Goal: Contribute content

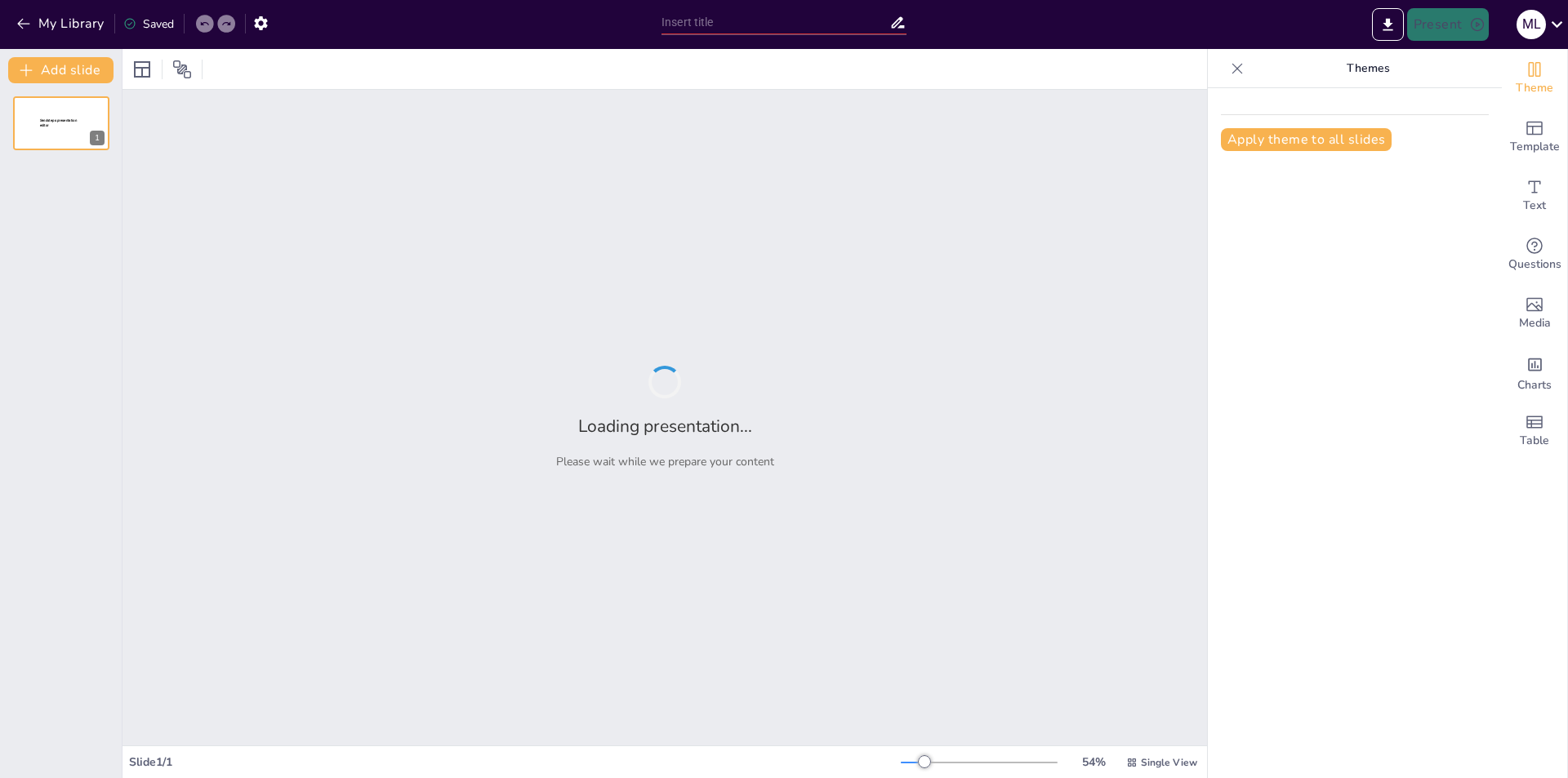
type input "New Sendsteps"
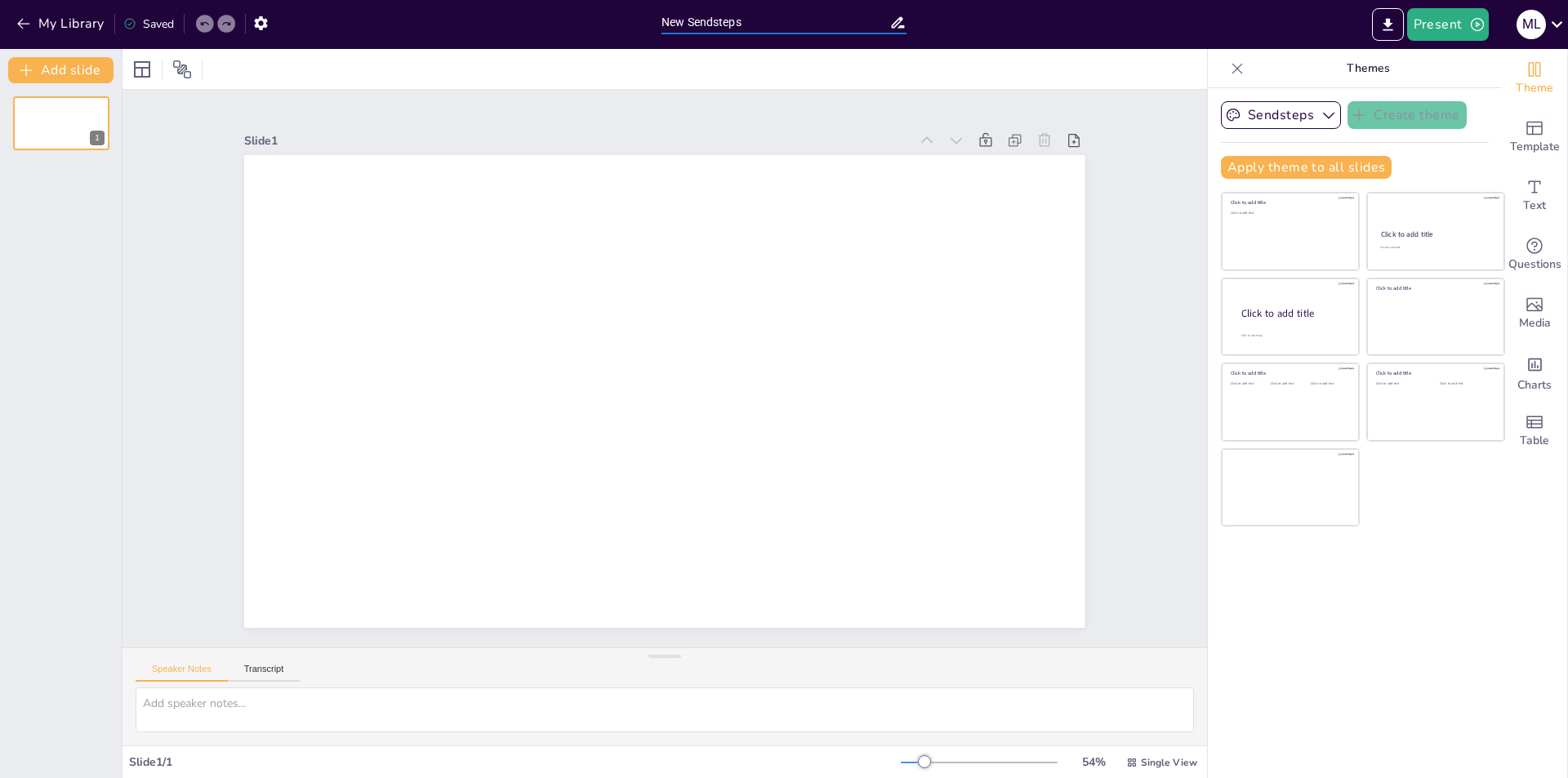
click at [833, 26] on input "New Sendsteps" at bounding box center [775, 23] width 228 height 24
click at [788, 112] on div "Slide 1" at bounding box center [664, 368] width 890 height 604
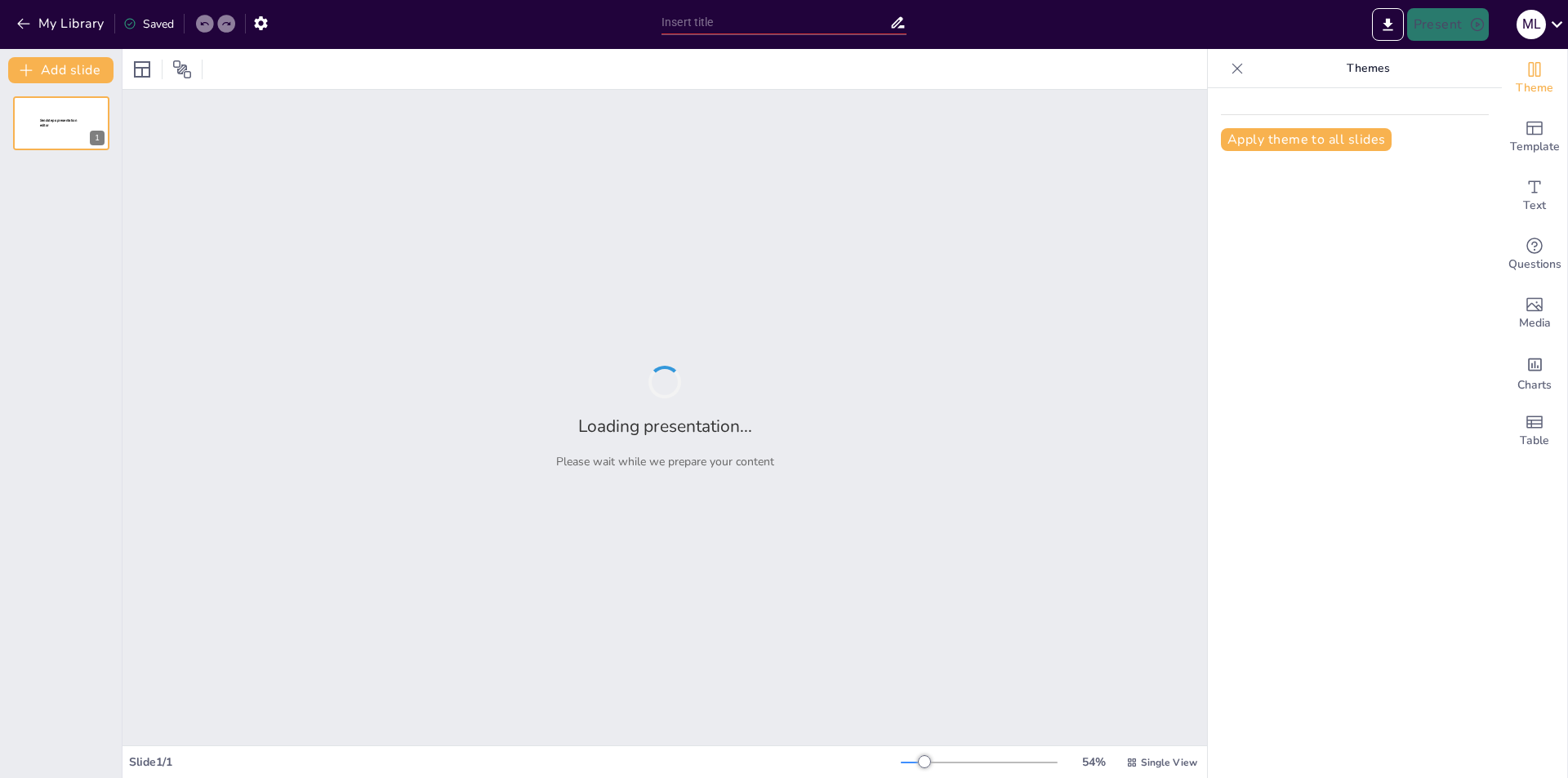
type input "ESTUDIO DE LA PALABRA Y SU APLICACIÓN EN LA INVESTIGACIÓN CIENTÍFICA TEXTOS CIEN"
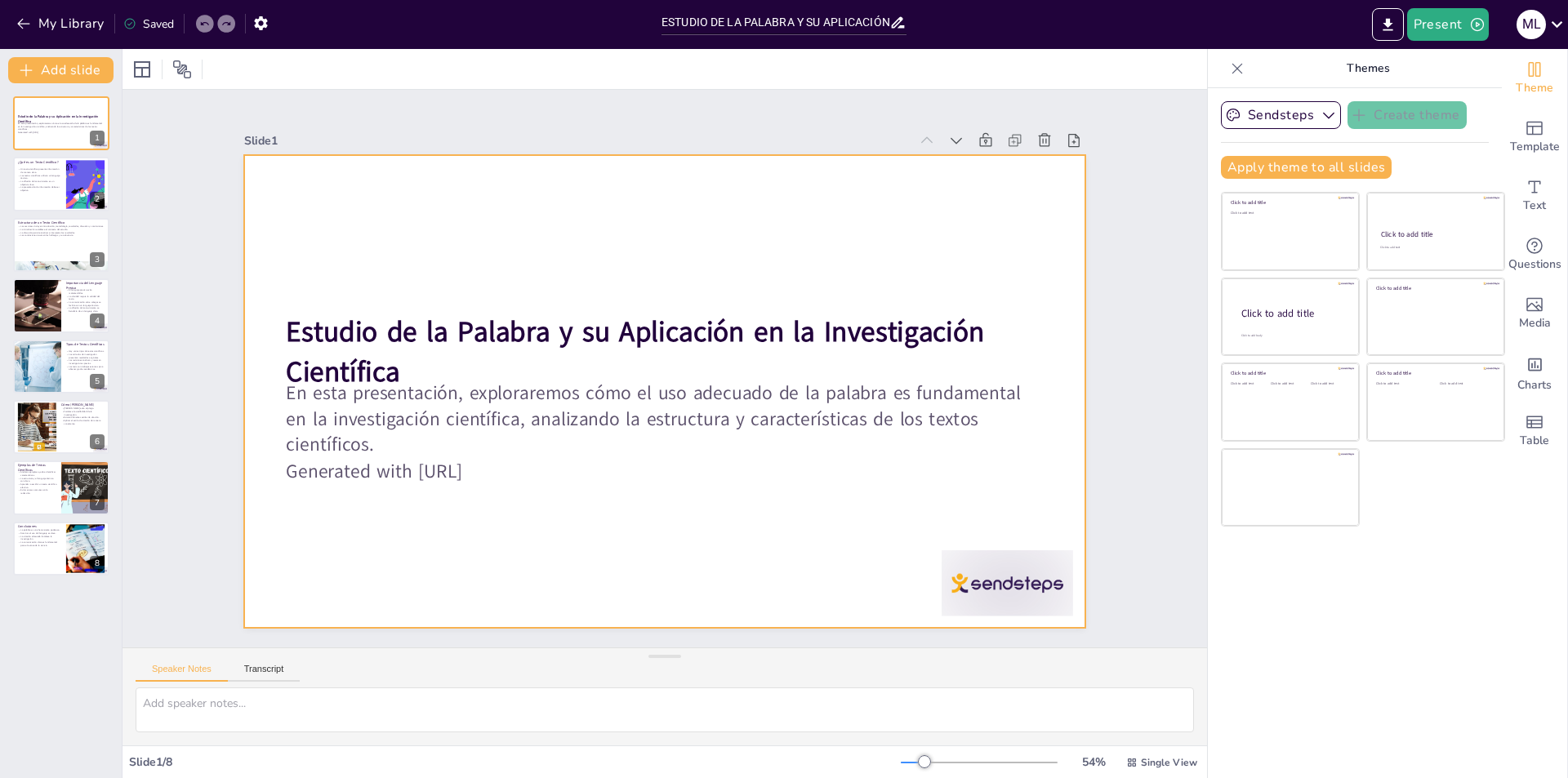
click at [722, 216] on div at bounding box center [664, 391] width 840 height 472
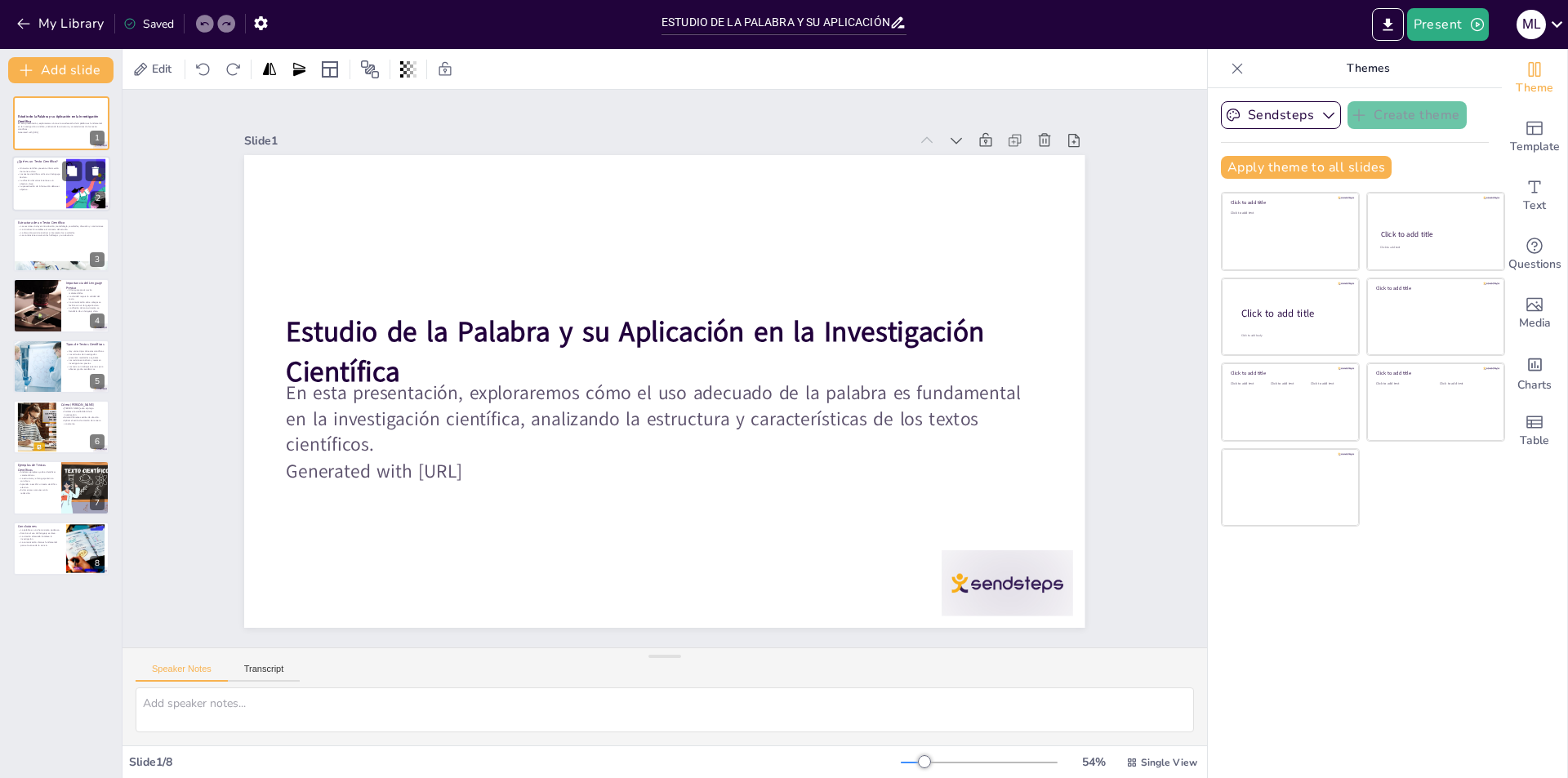
click at [59, 178] on p "Los textos científicos utilizan un lenguaje técnico." at bounding box center [39, 175] width 44 height 6
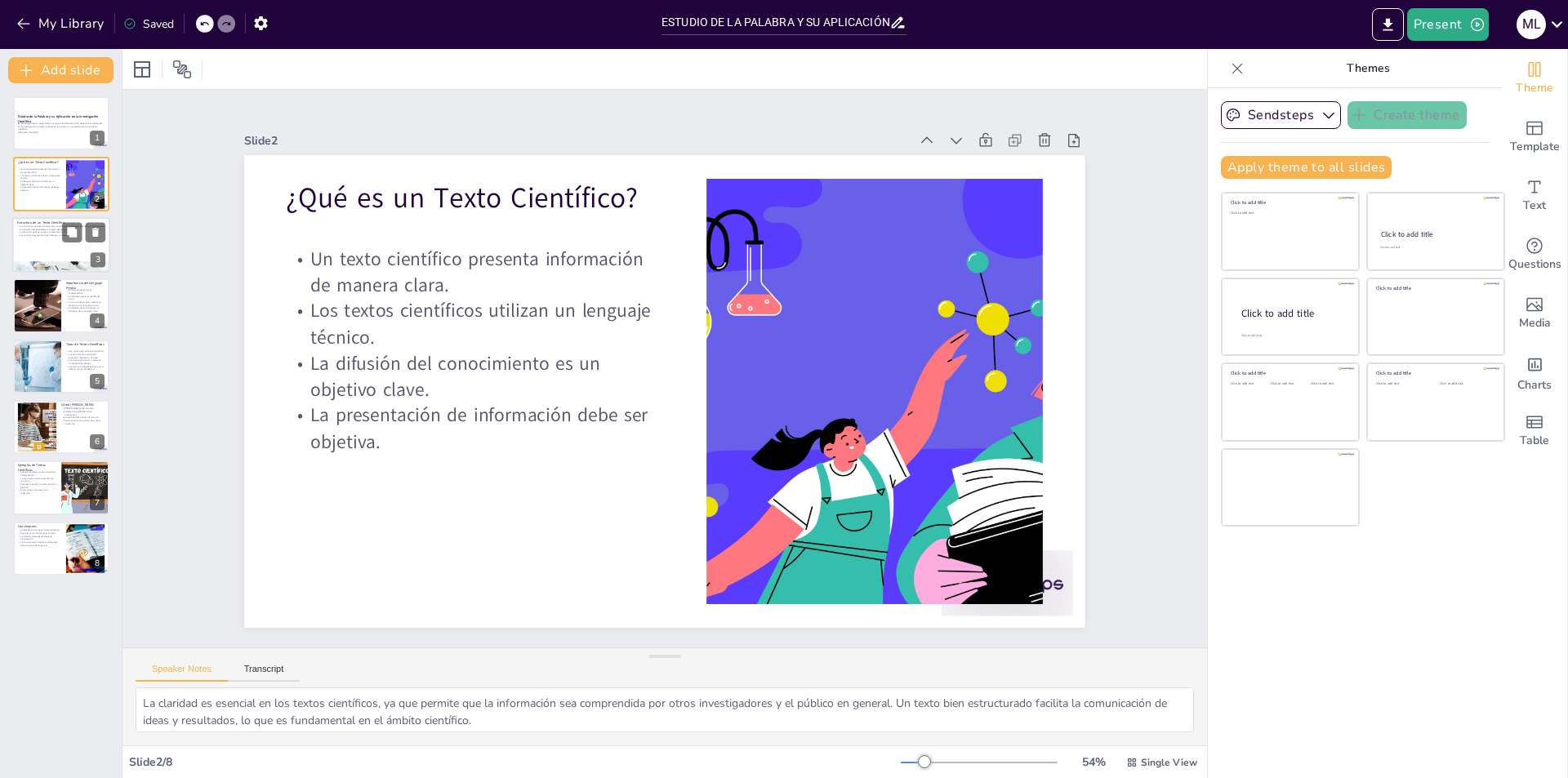
click at [55, 255] on div at bounding box center [61, 246] width 98 height 56
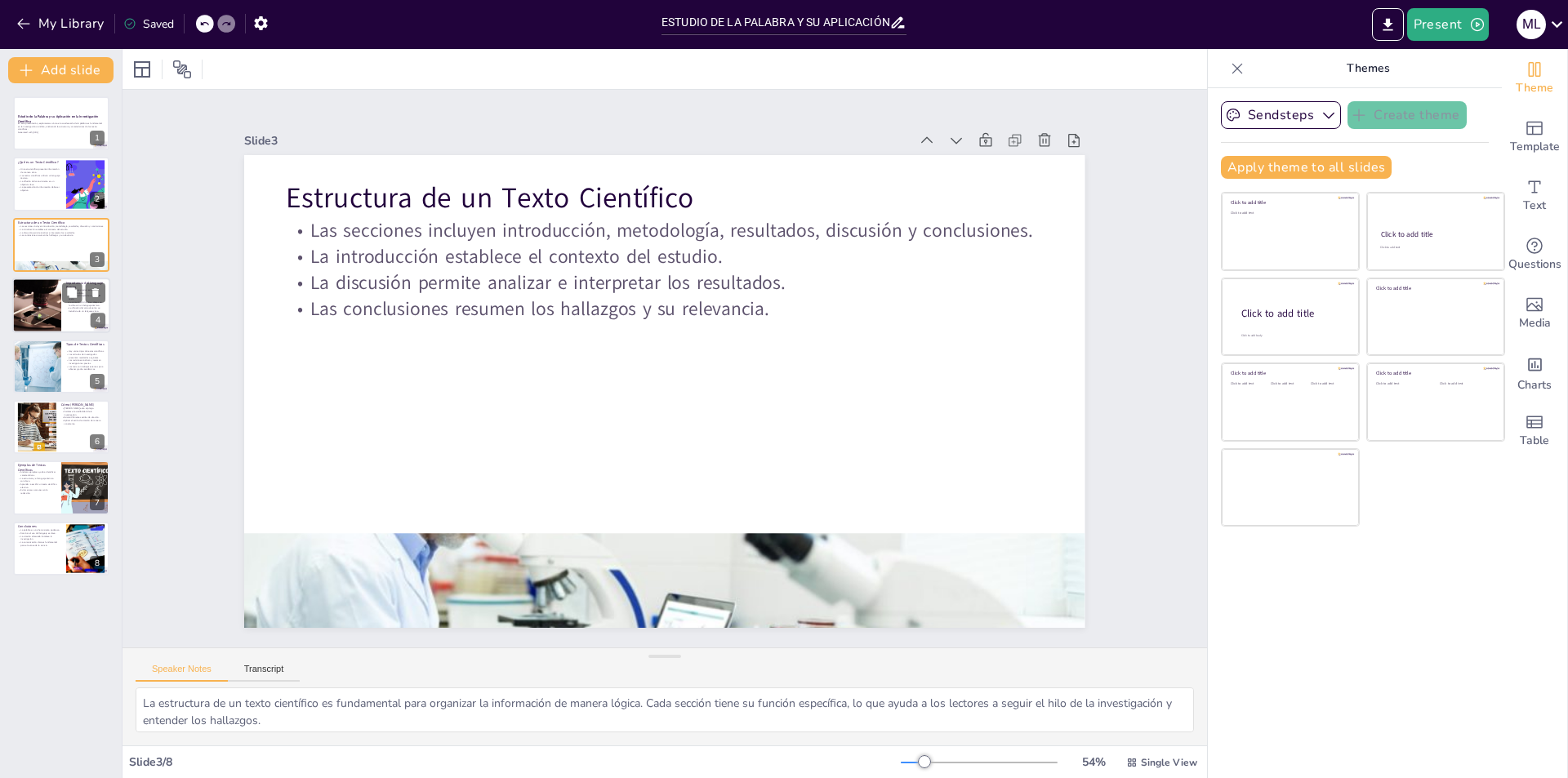
click at [35, 312] on div at bounding box center [36, 306] width 105 height 56
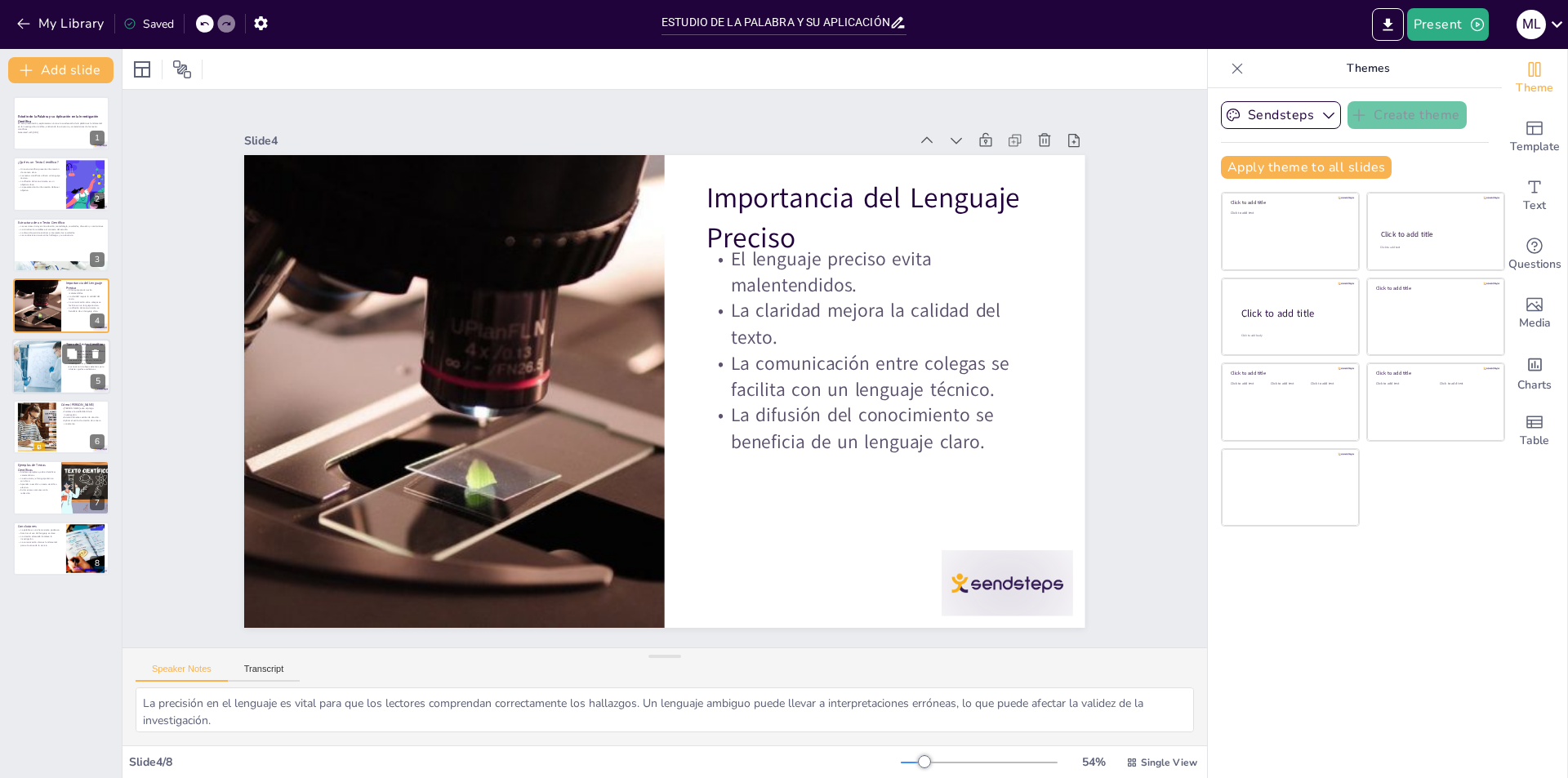
click at [43, 350] on div at bounding box center [36, 367] width 107 height 56
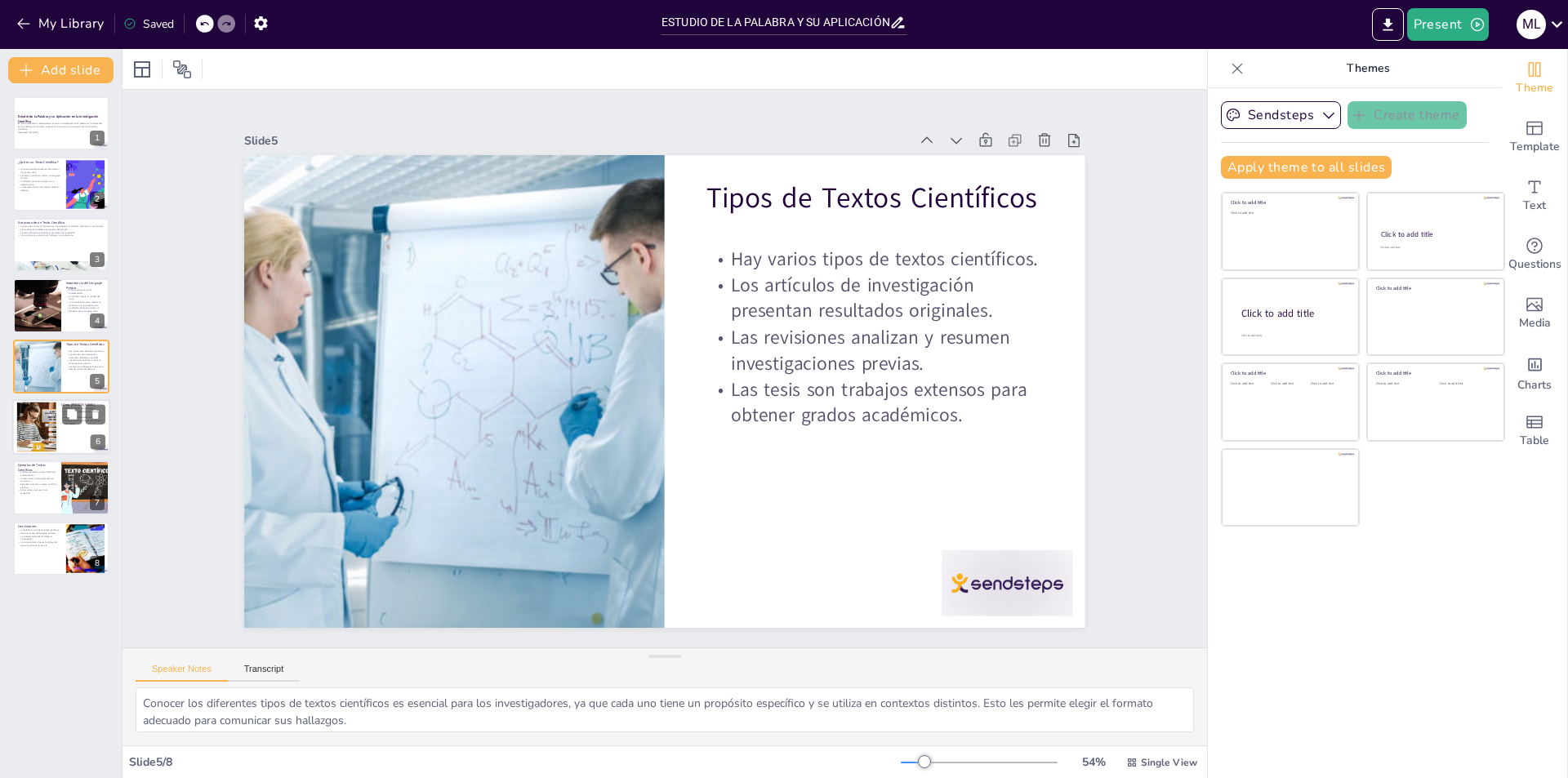
click at [47, 423] on div at bounding box center [36, 427] width 70 height 50
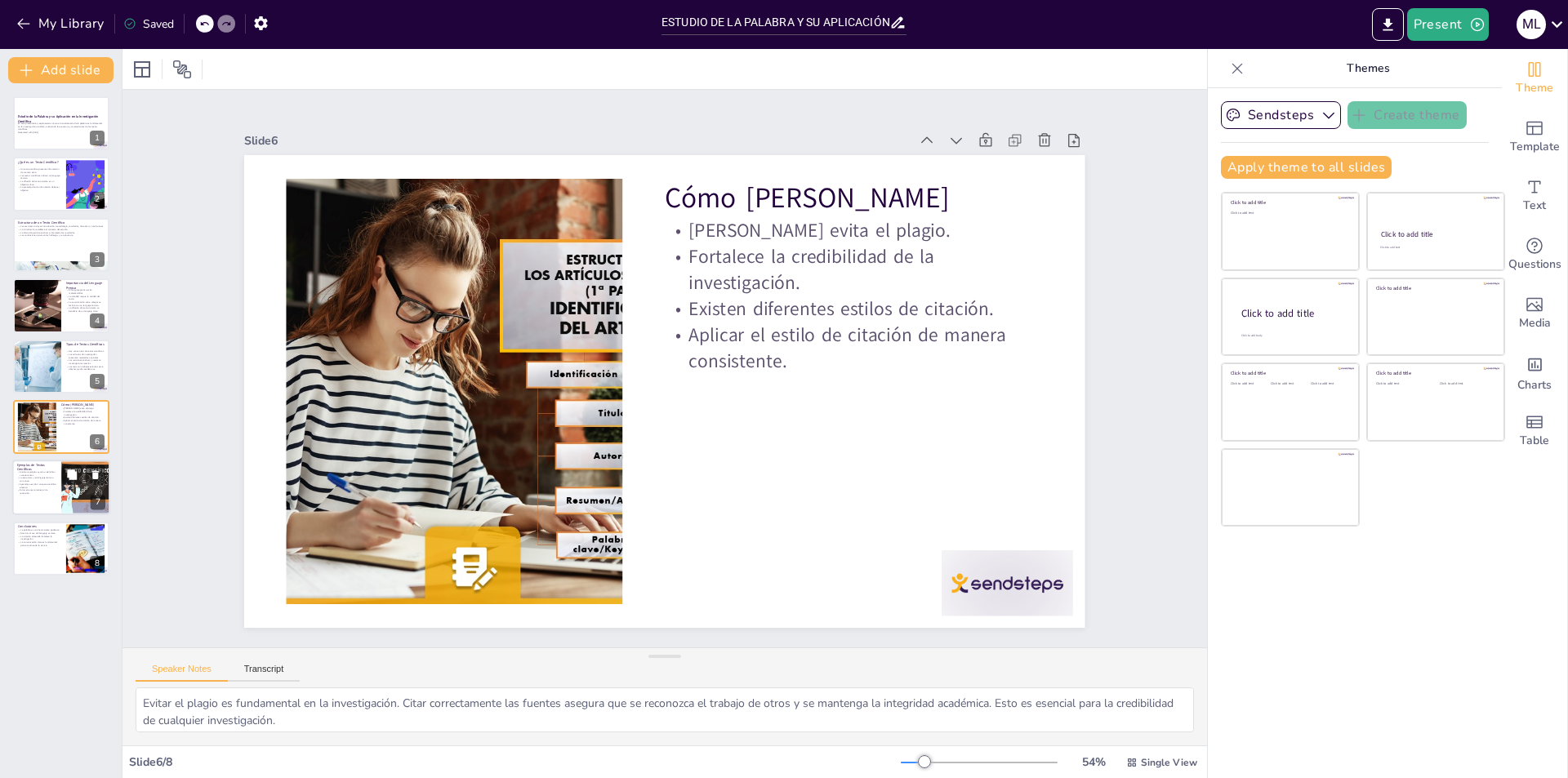
click at [51, 497] on div at bounding box center [61, 488] width 98 height 56
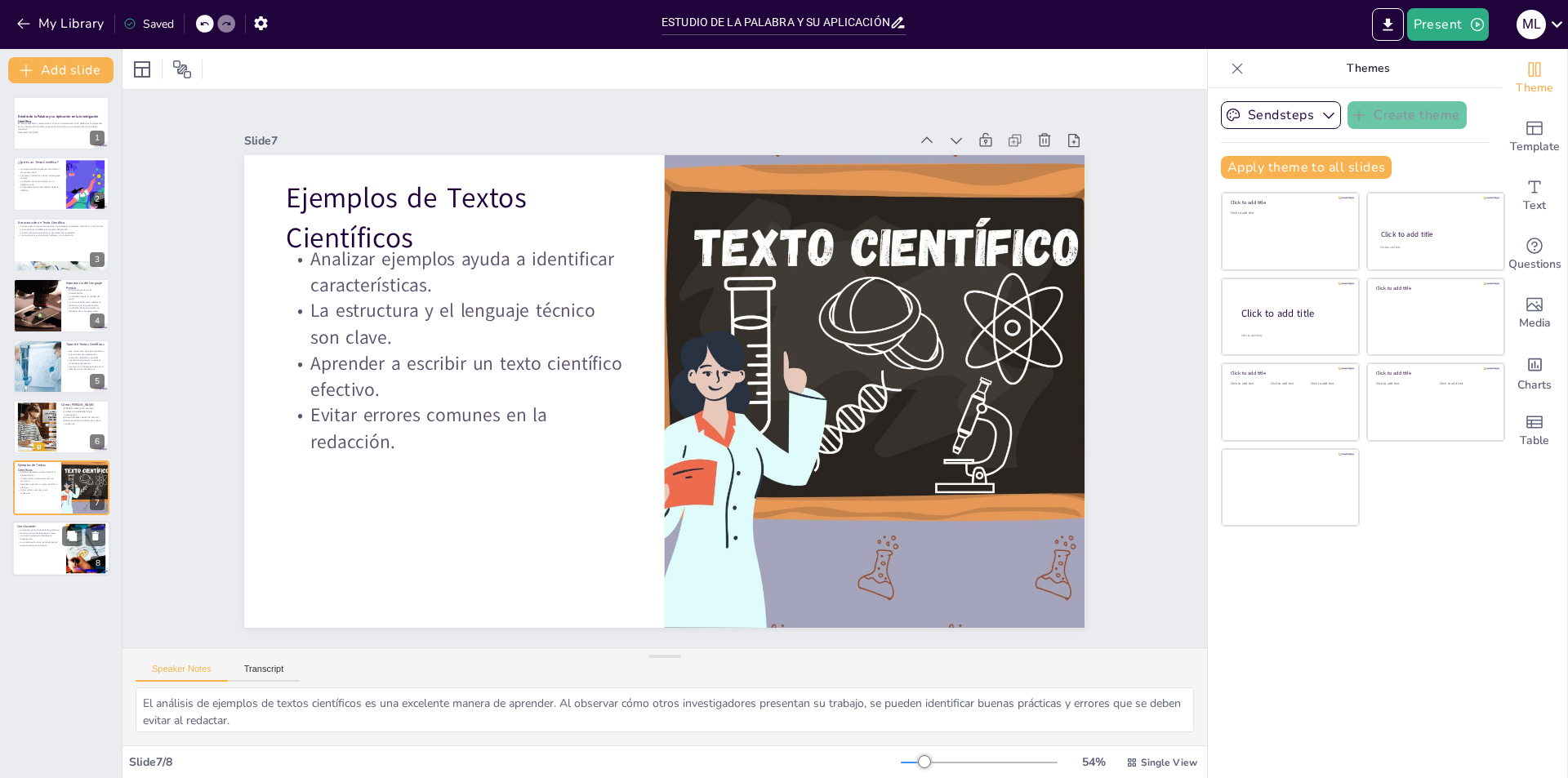
click at [58, 554] on div at bounding box center [61, 549] width 98 height 56
type textarea "Reconocer que la palabra es una herramienta poderosa en la ciencia nos ayuda a …"
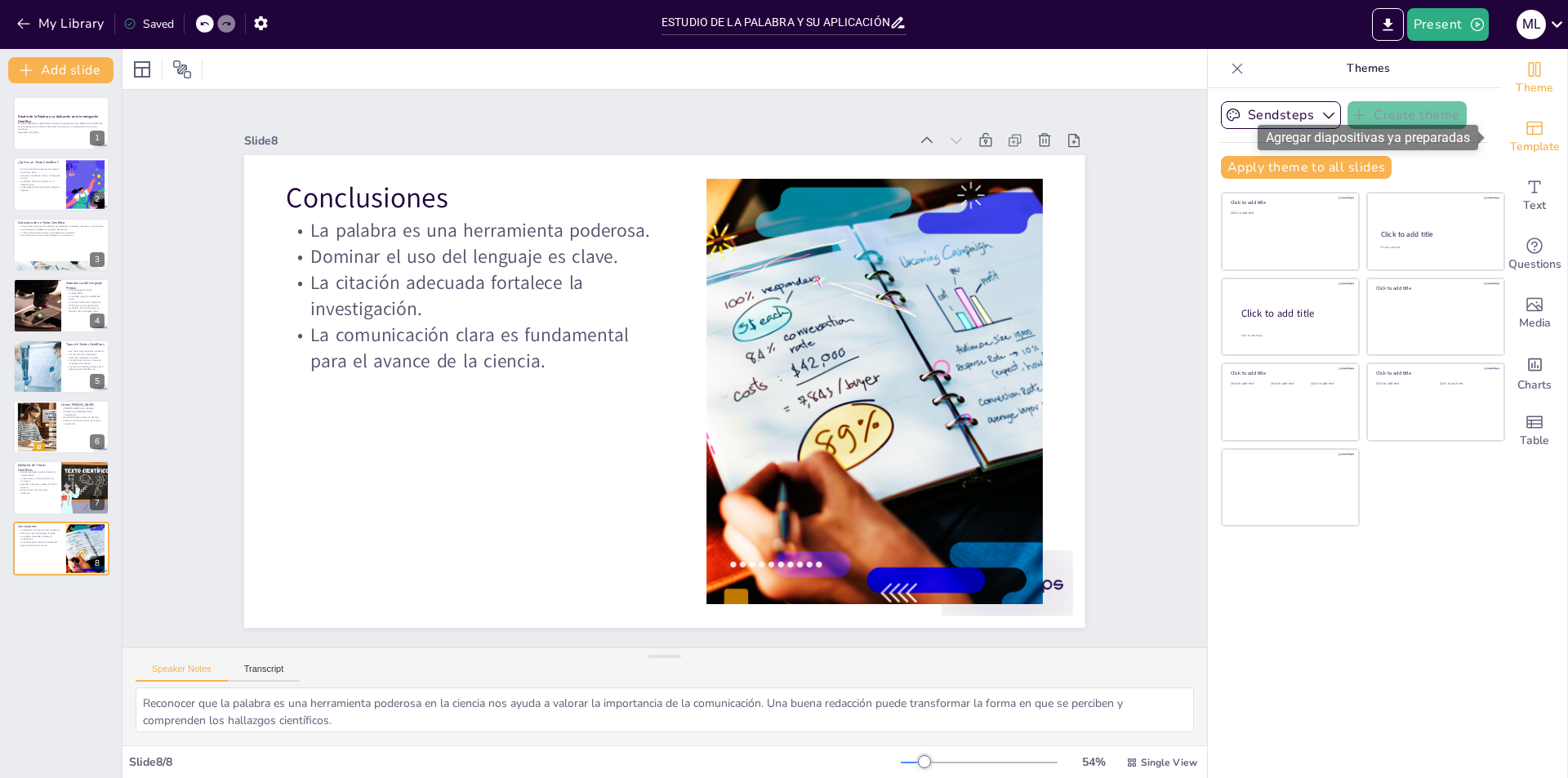
click at [1527, 150] on span "Template" at bounding box center [1534, 146] width 50 height 18
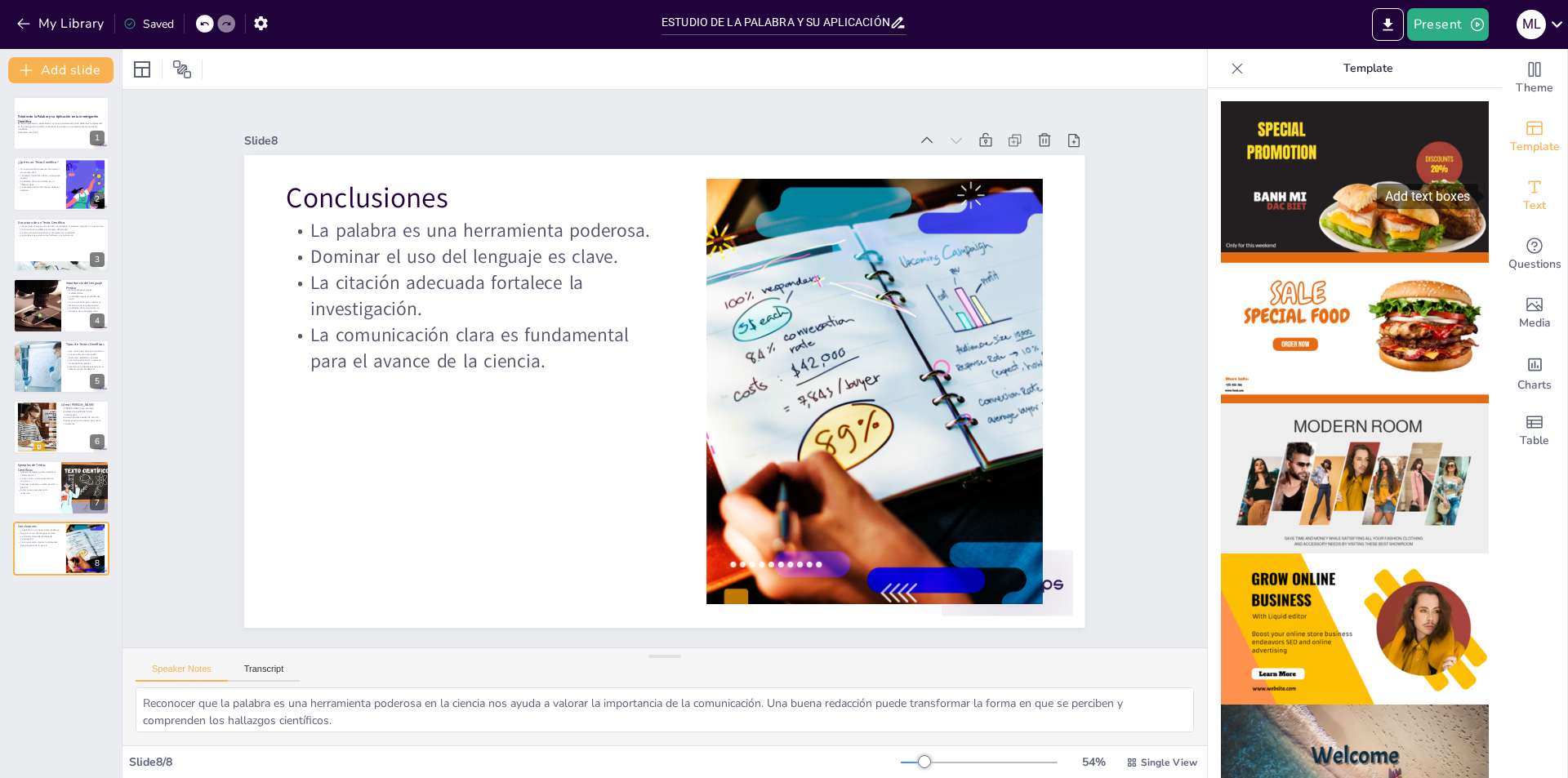
click at [1525, 198] on span "Text" at bounding box center [1534, 205] width 23 height 18
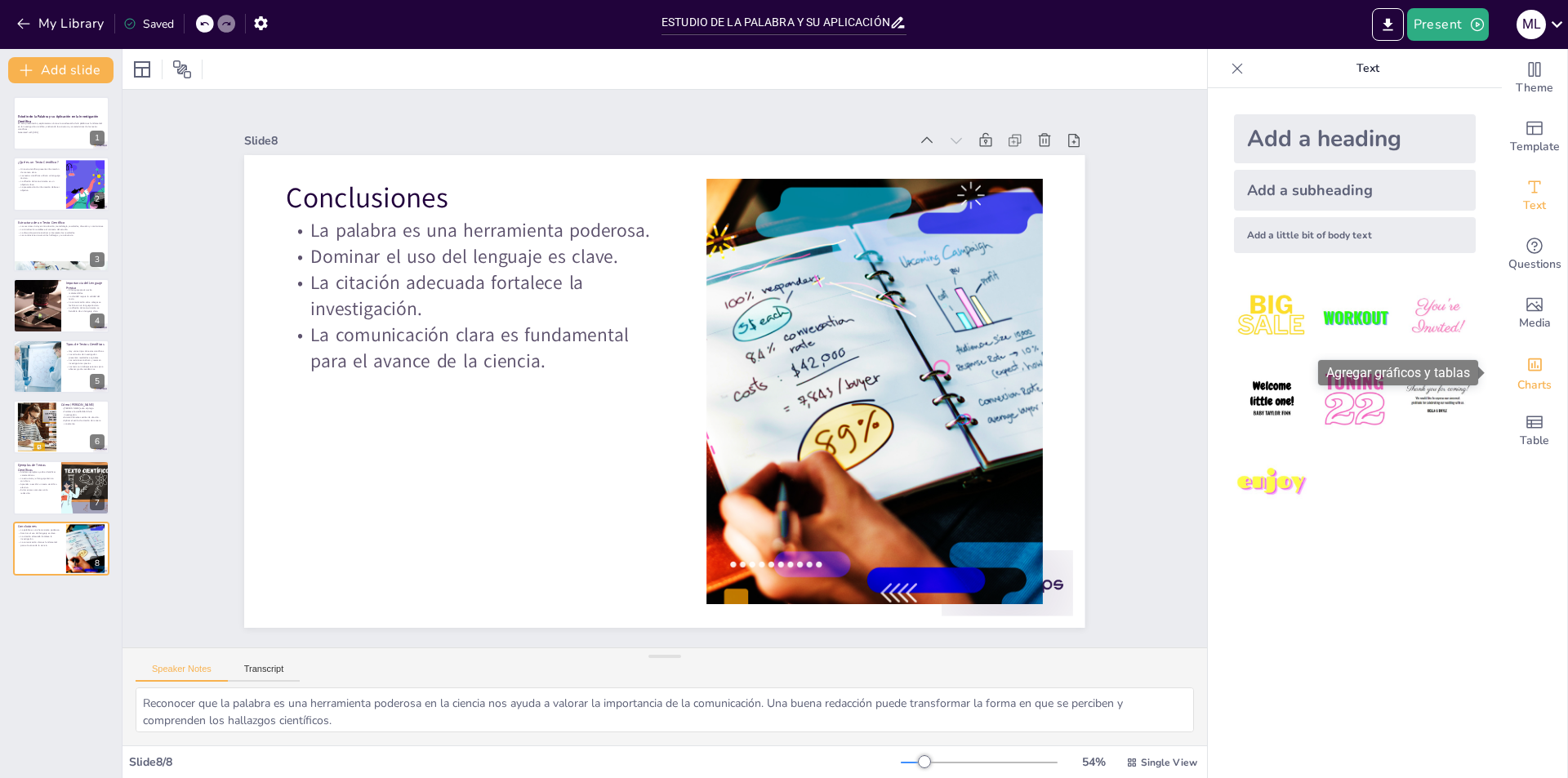
click at [1526, 375] on div "Add charts and graphs" at bounding box center [1534, 363] width 17 height 26
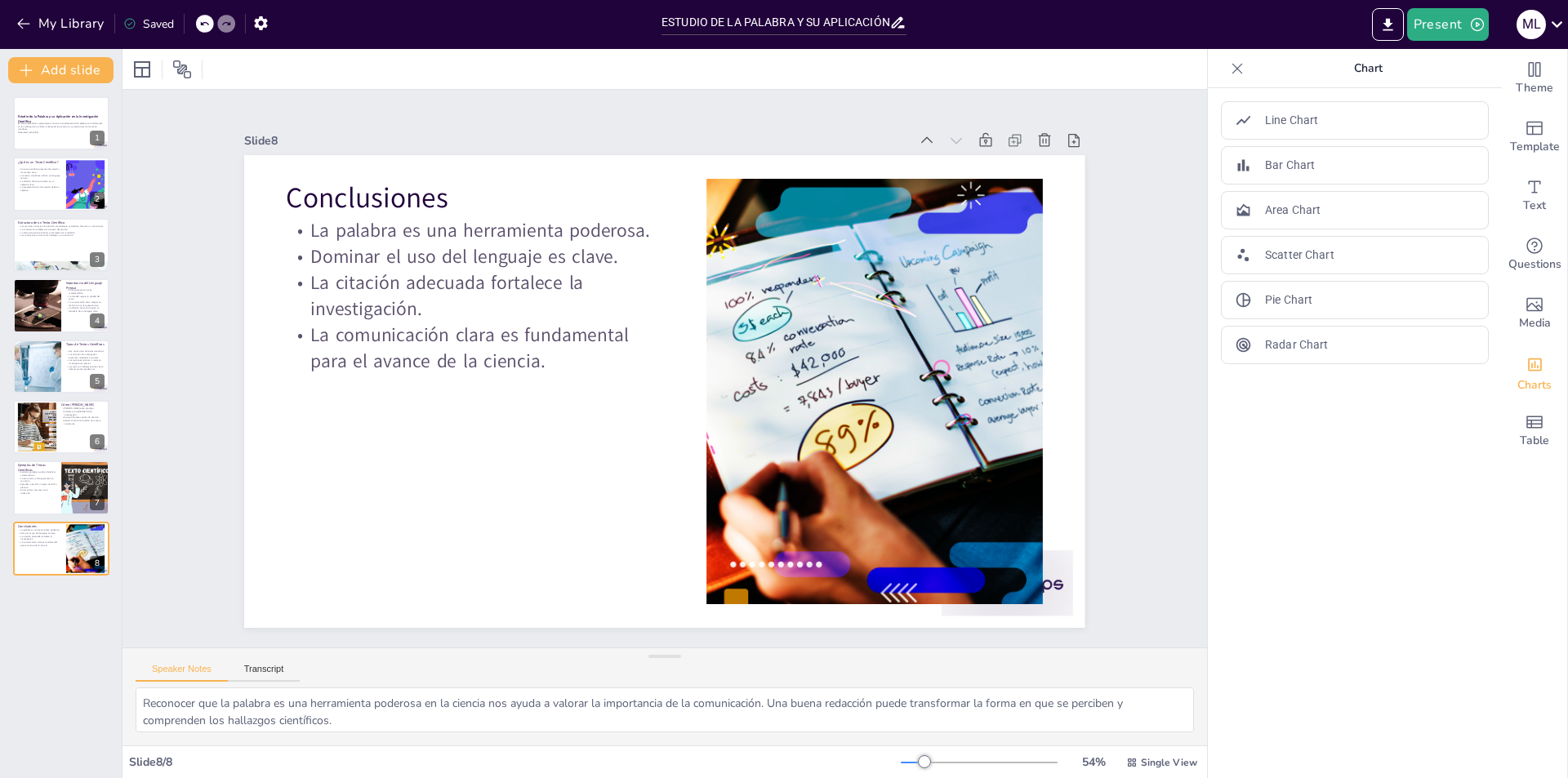
click at [1228, 75] on icon at bounding box center [1236, 68] width 16 height 16
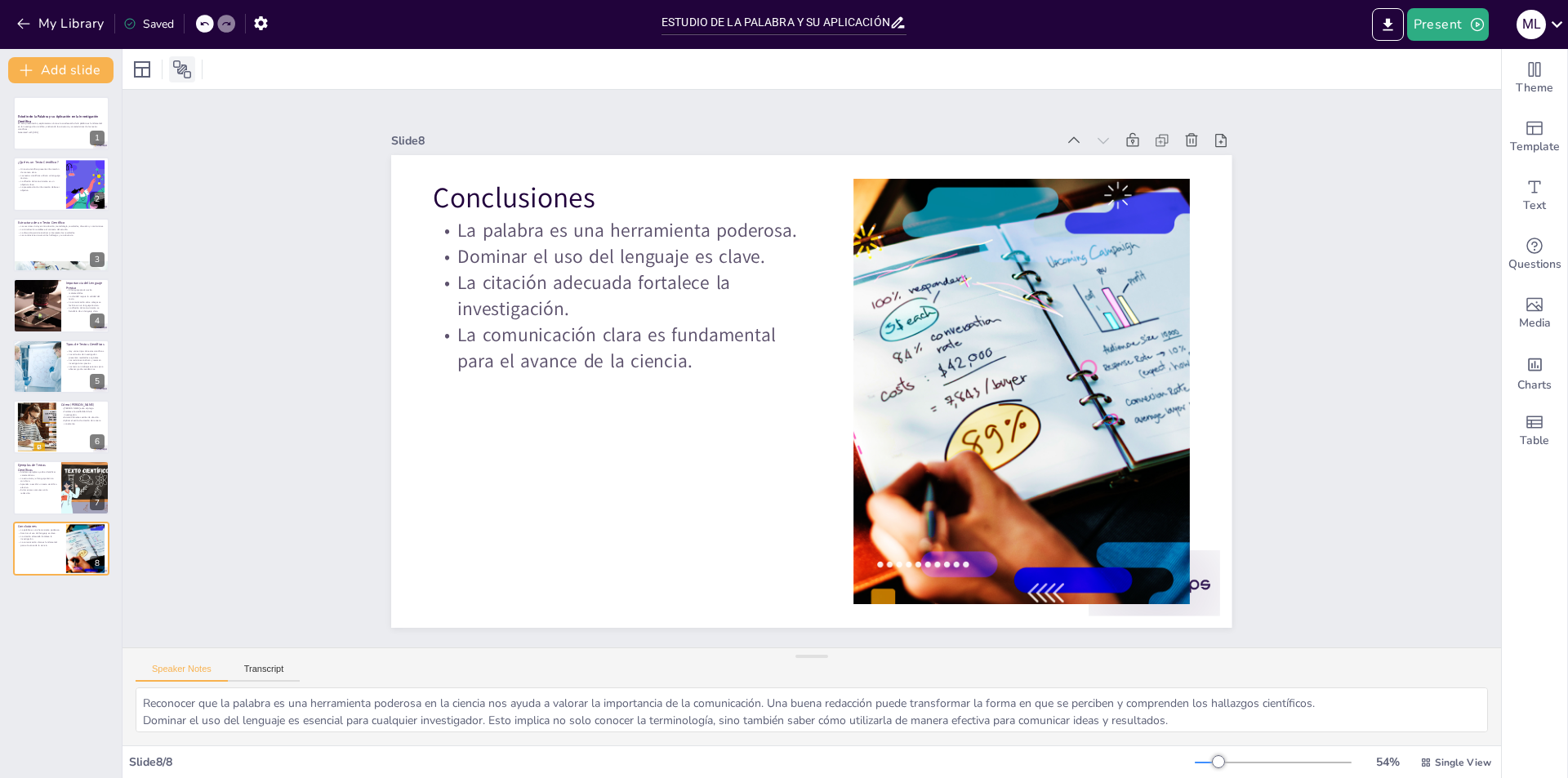
click at [192, 70] on div at bounding box center [182, 69] width 26 height 26
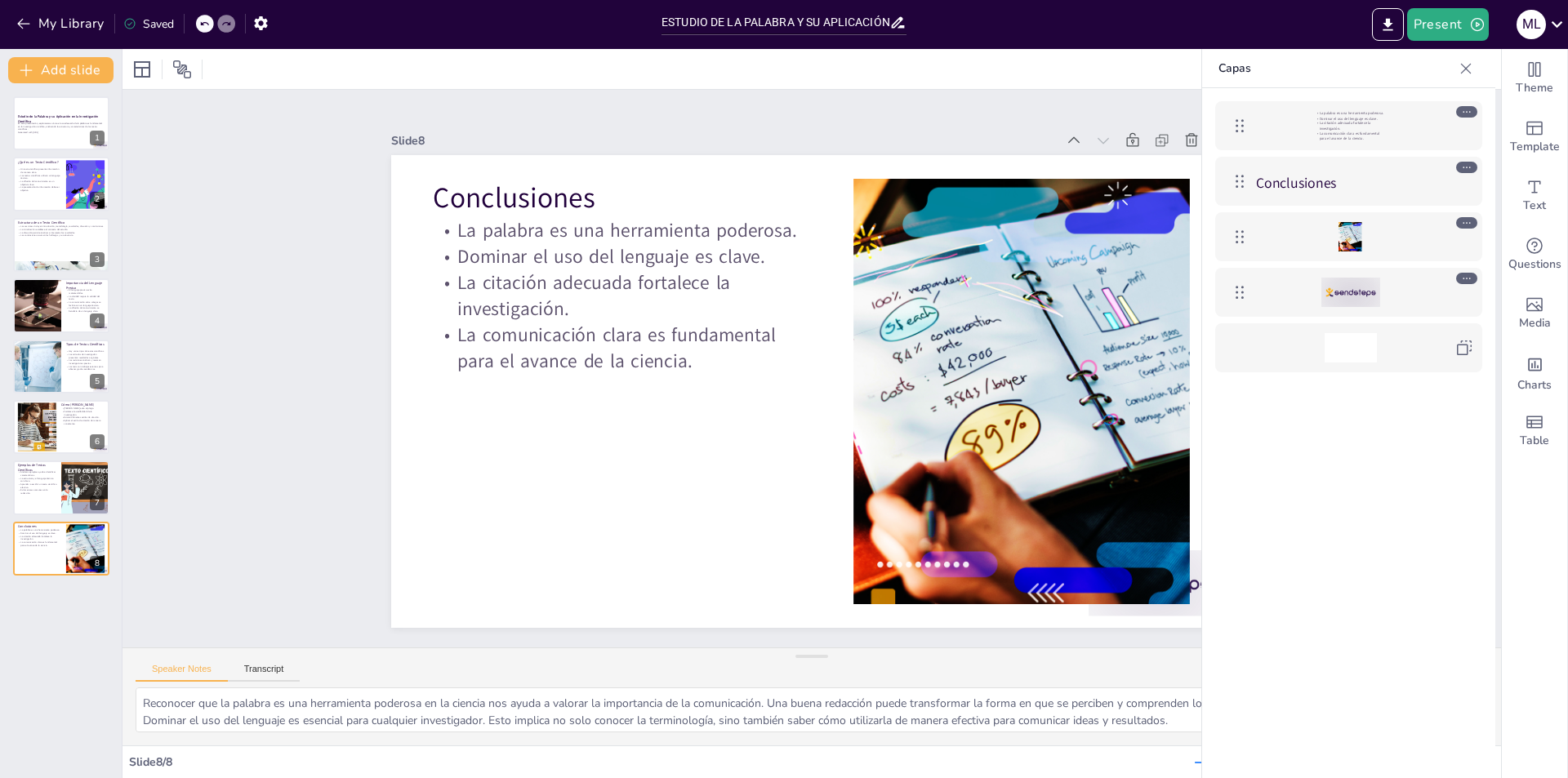
click at [245, 246] on div "Slide 1 Estudio de la Palabra y su Aplicación en la Investigación Científica En…" at bounding box center [811, 368] width 1464 height 832
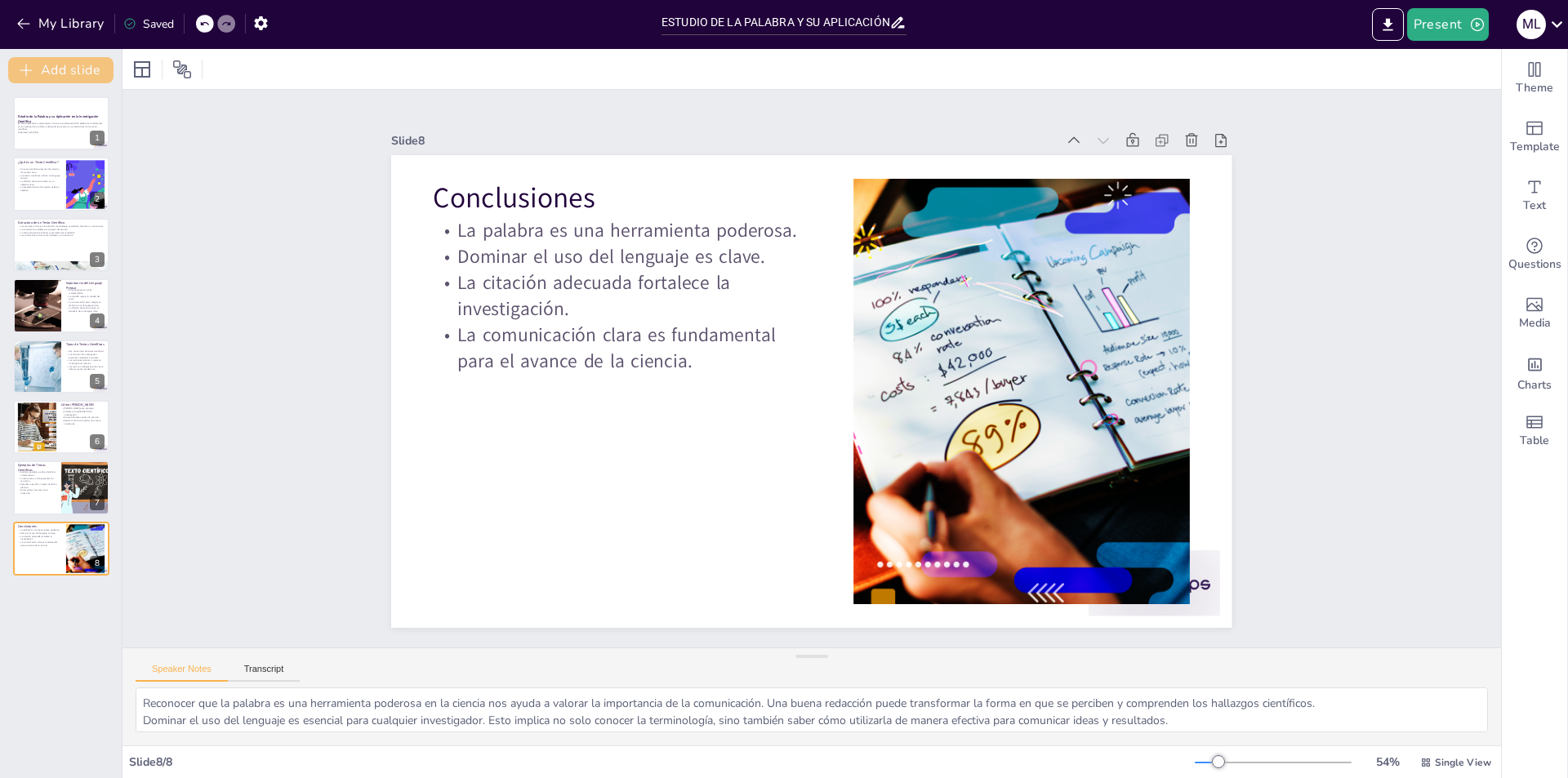
click at [80, 72] on button "Add slide" at bounding box center [61, 70] width 105 height 26
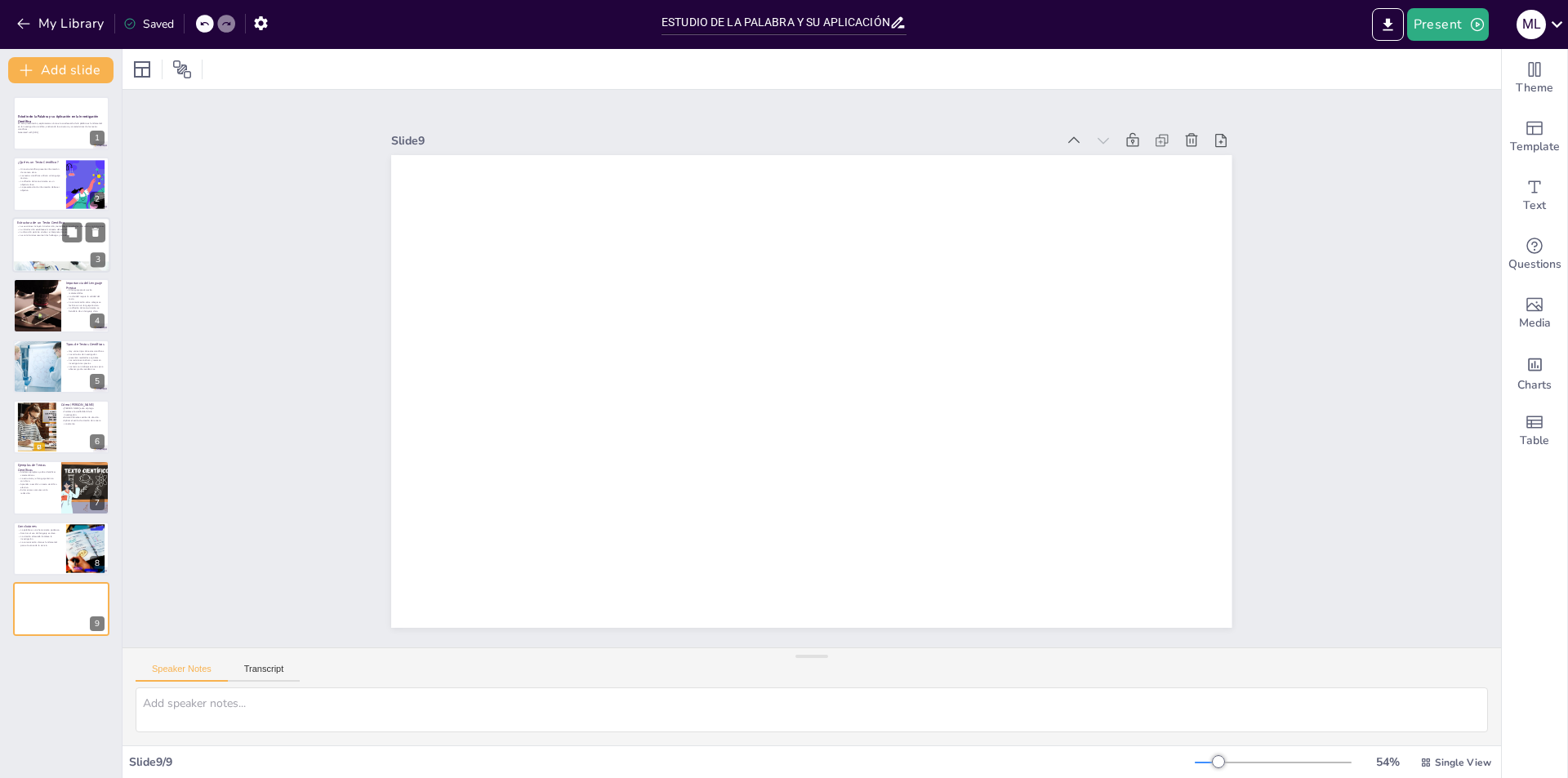
click at [36, 245] on div at bounding box center [61, 246] width 98 height 56
type textarea "La estructura de un texto científico es fundamental para organizar la informaci…"
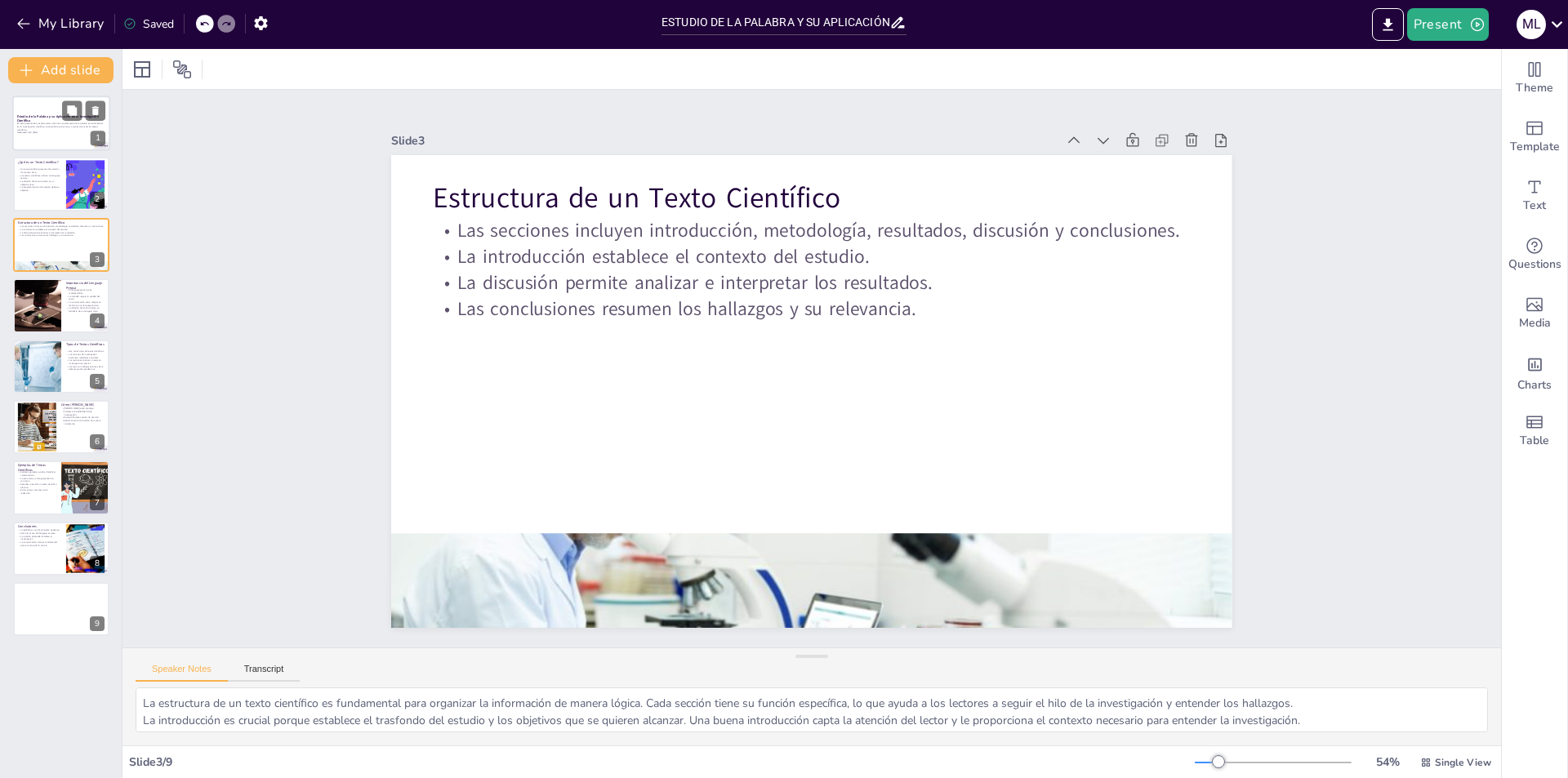
click at [30, 131] on p "Generated with [URL]" at bounding box center [61, 133] width 88 height 3
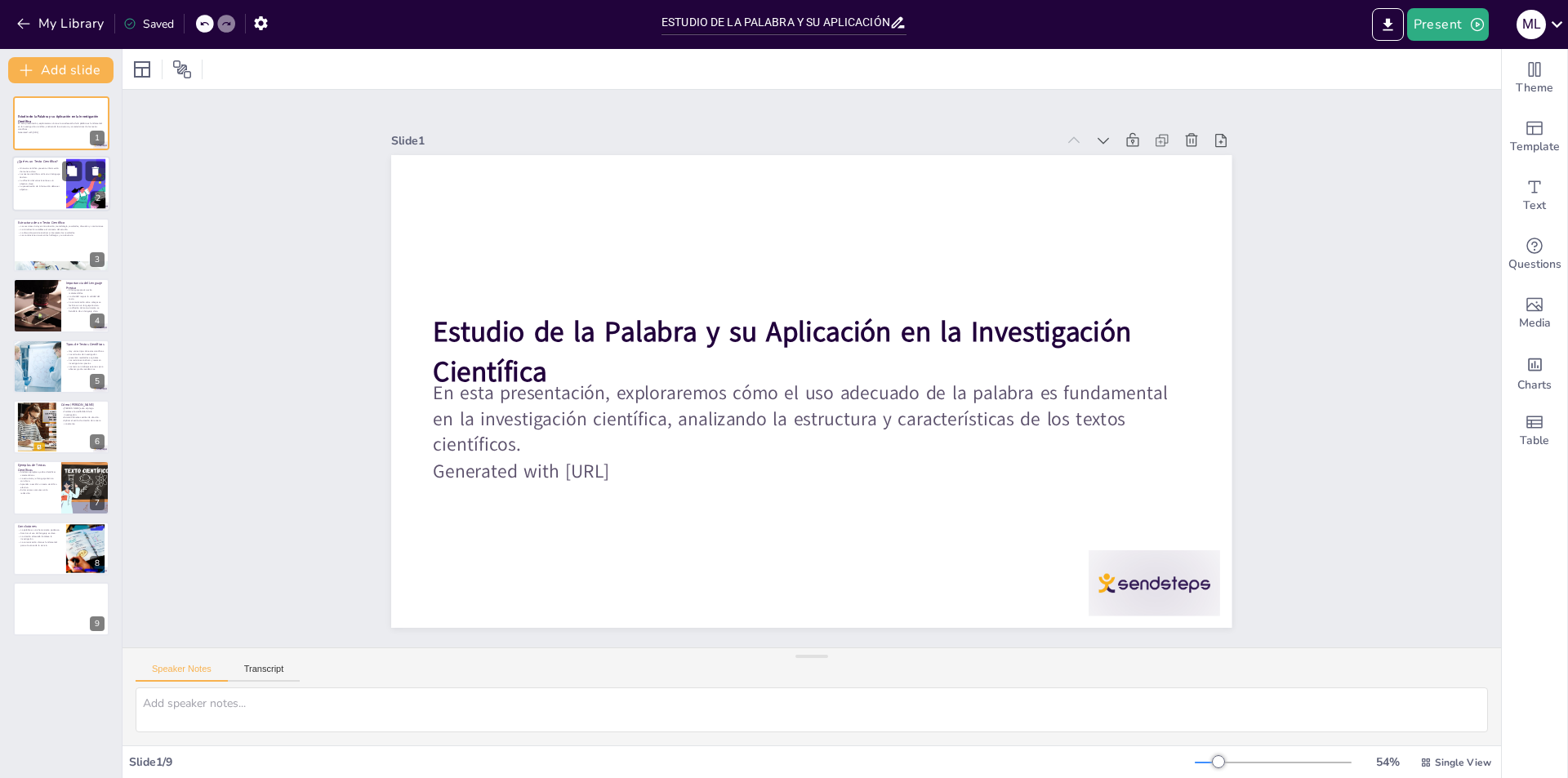
click at [63, 196] on div at bounding box center [61, 185] width 98 height 56
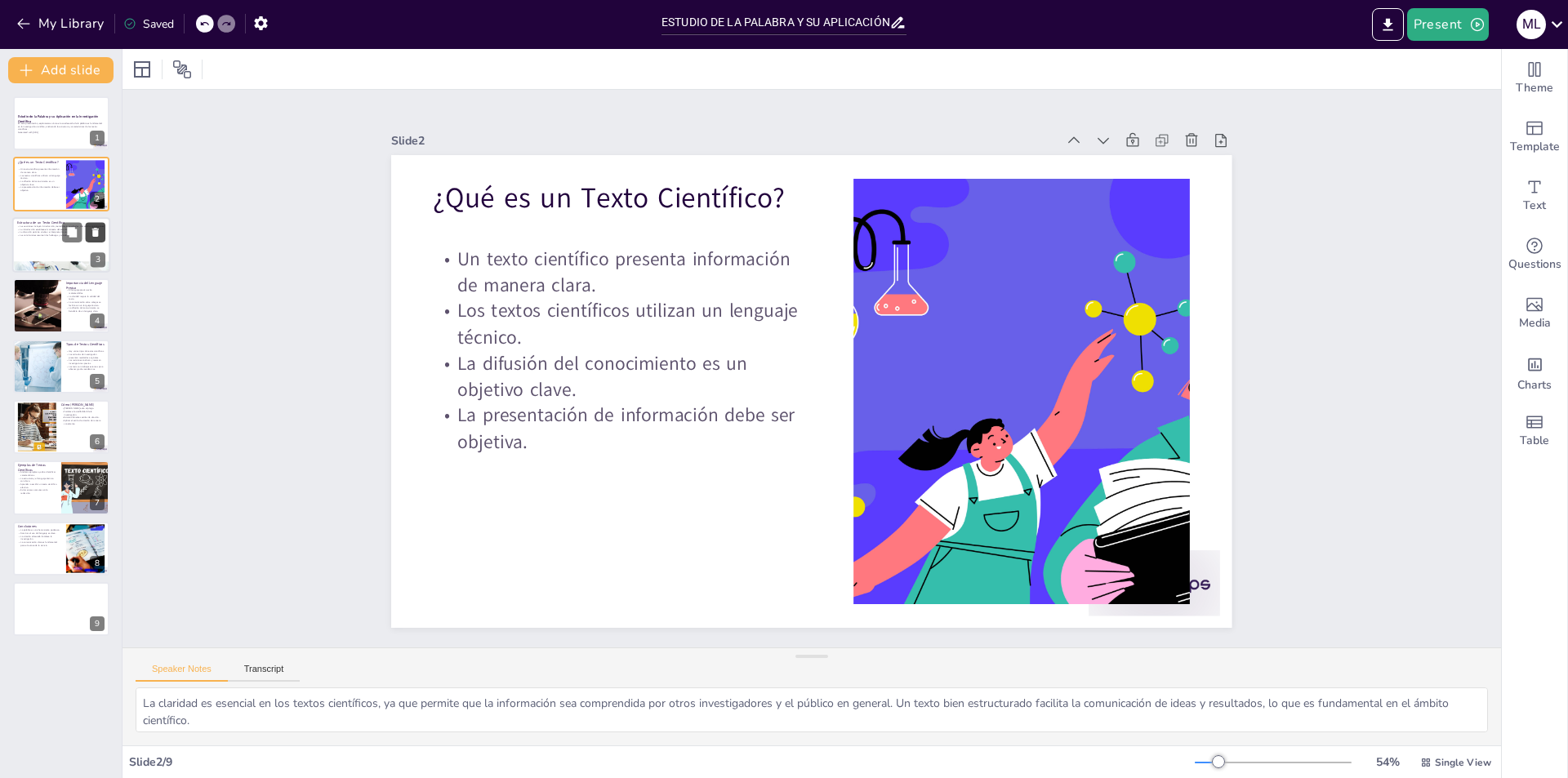
click at [93, 235] on icon at bounding box center [96, 232] width 7 height 9
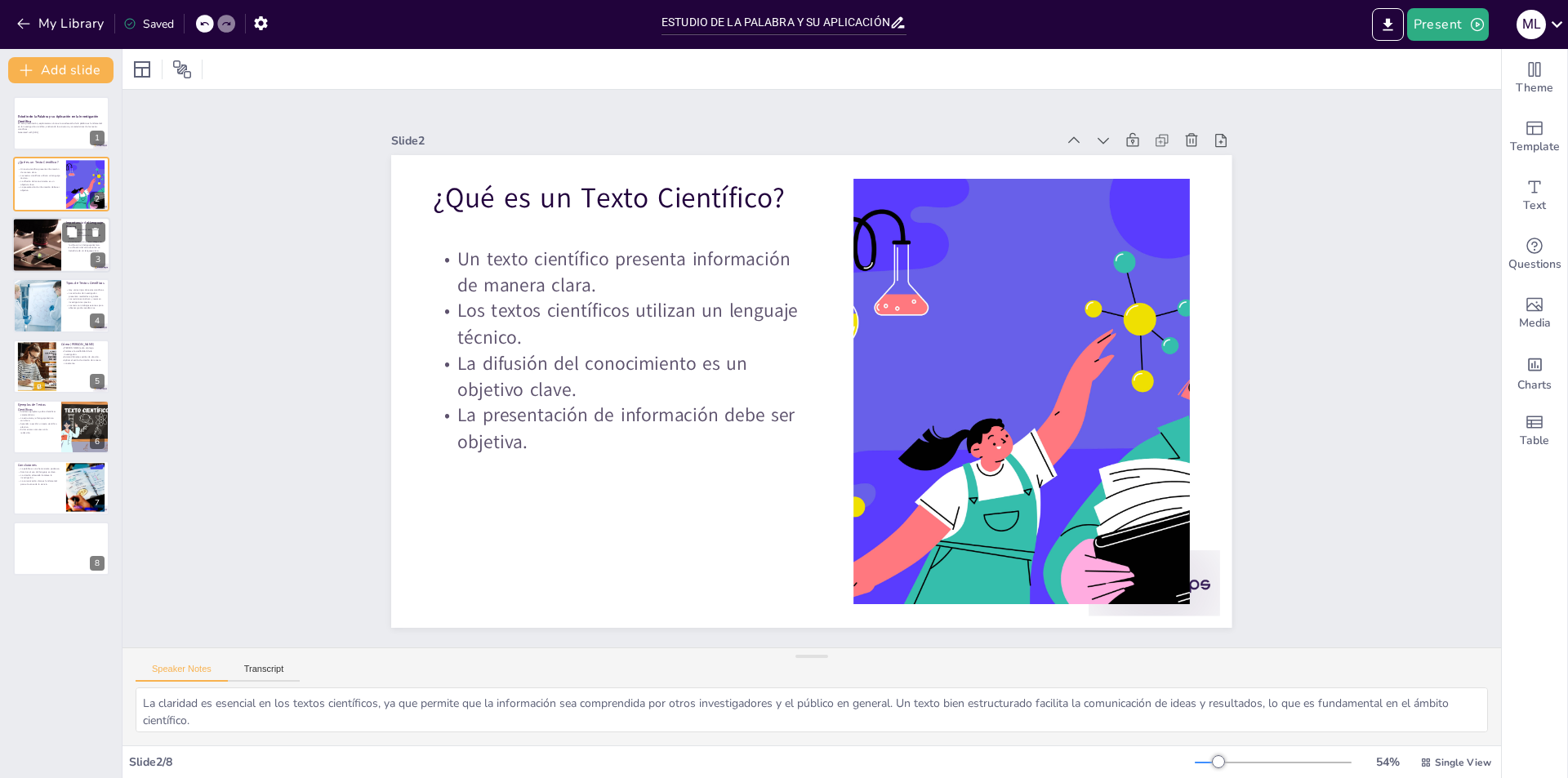
click at [41, 251] on div at bounding box center [36, 246] width 105 height 56
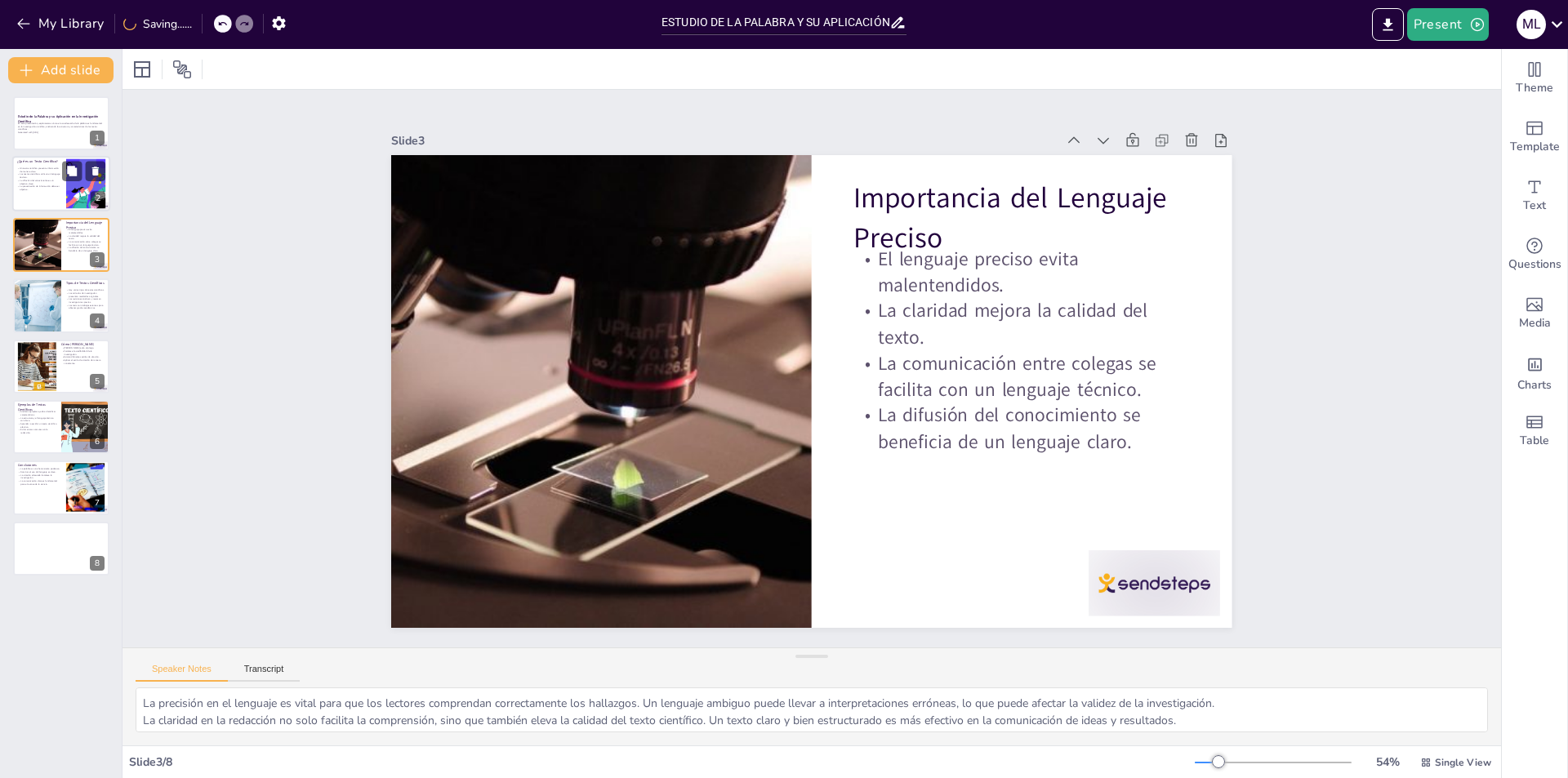
click at [45, 179] on p "La difusión del conocimiento es un objetivo clave." at bounding box center [39, 182] width 44 height 6
type textarea "La claridad es esencial en los textos científicos, ya que permite que la inform…"
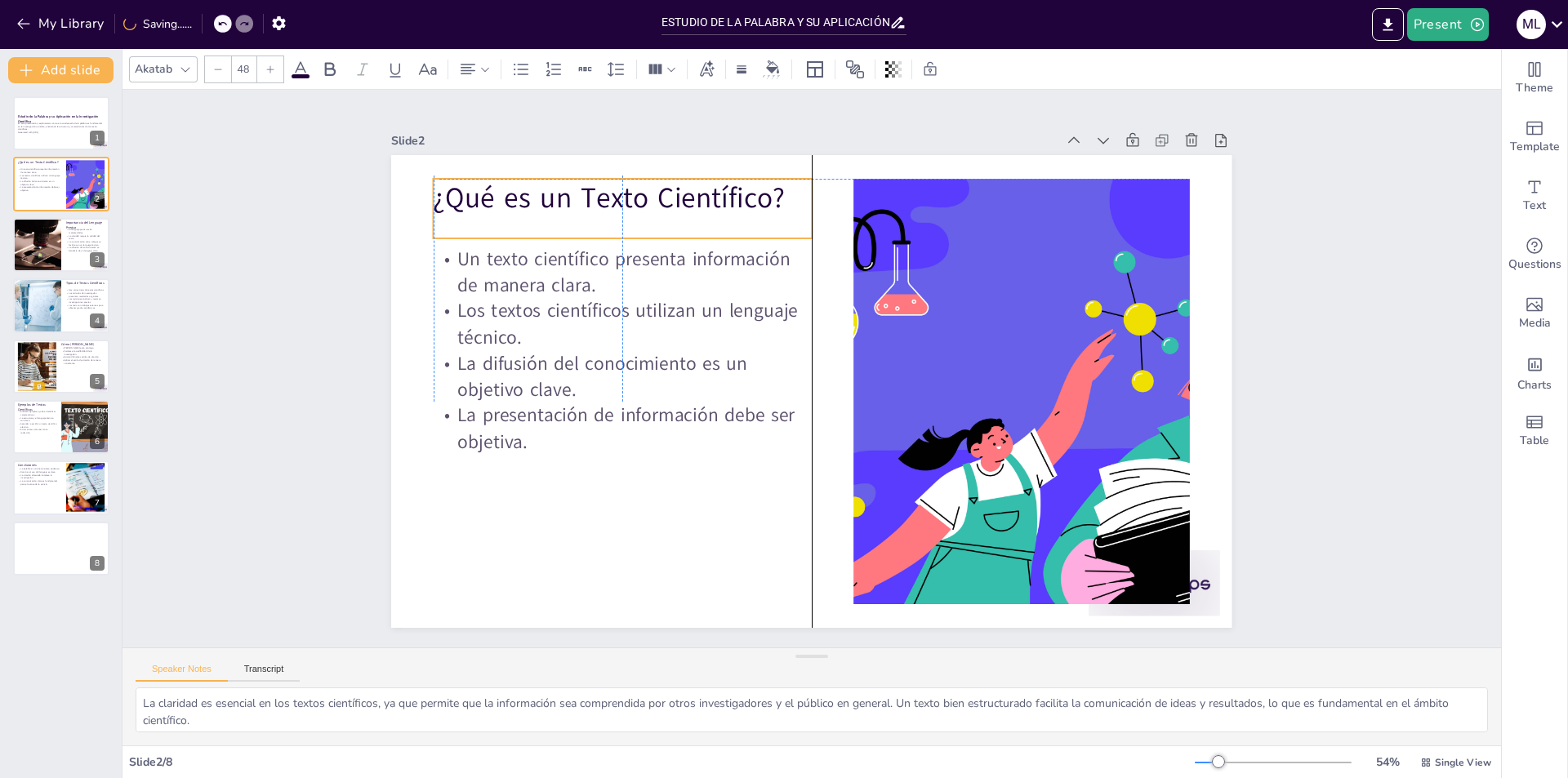
click at [439, 184] on p "¿Qué es un Texto Científico?" at bounding box center [622, 198] width 378 height 39
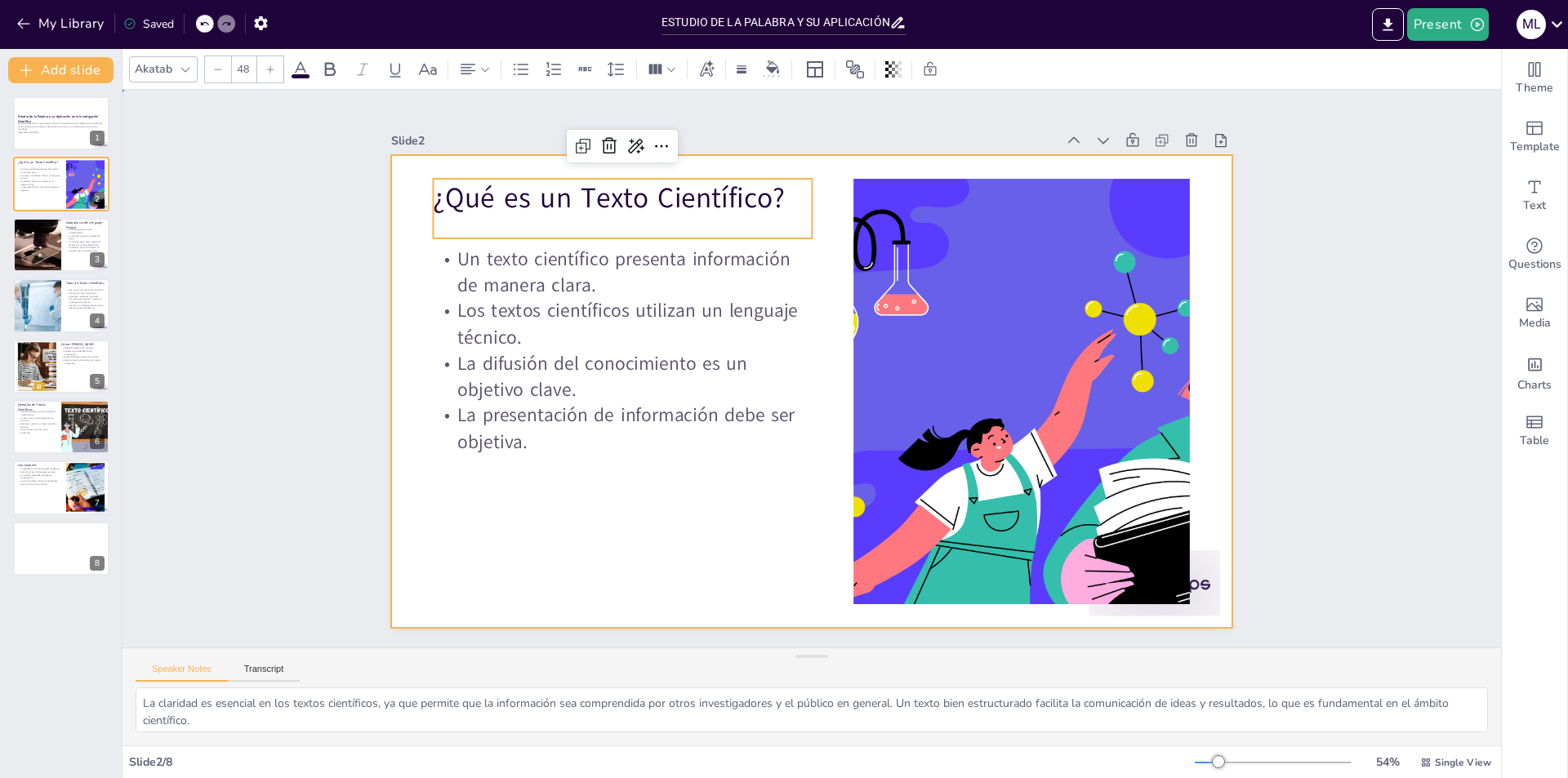
click at [438, 506] on div at bounding box center [811, 391] width 840 height 472
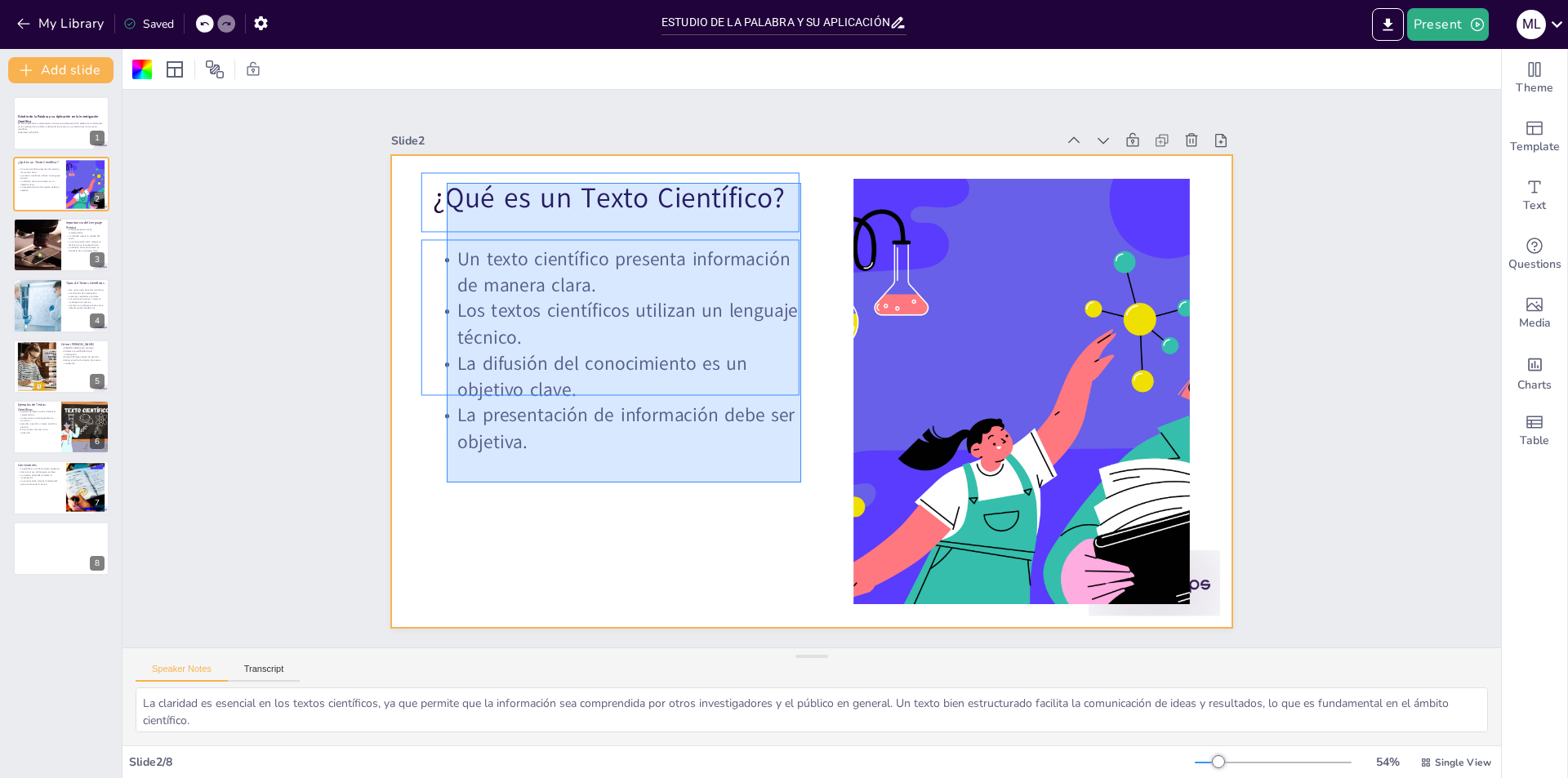
drag, startPoint x: 447, startPoint y: 483, endPoint x: 801, endPoint y: 183, distance: 464.0
click at [801, 183] on div at bounding box center [811, 391] width 840 height 472
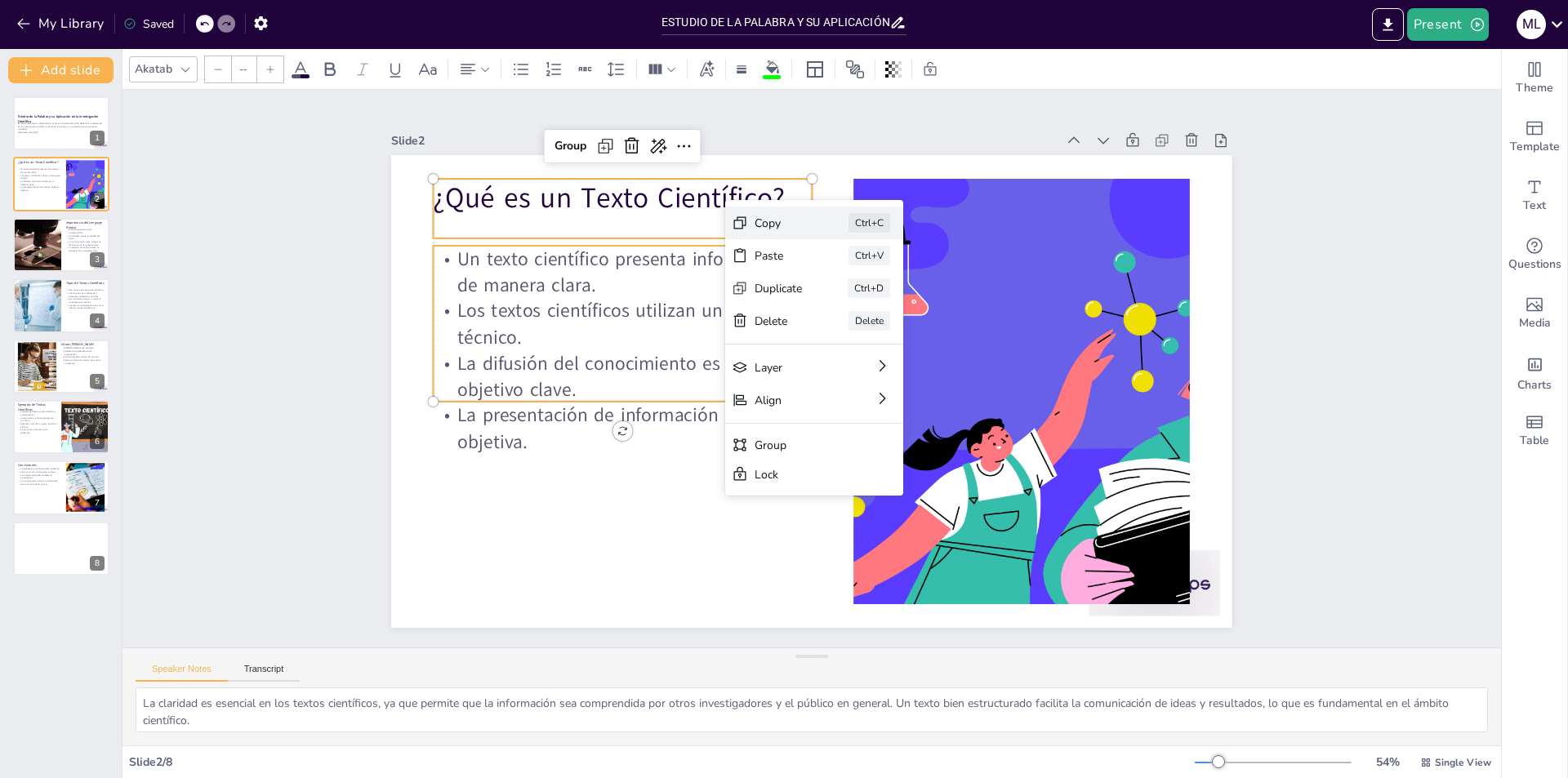
click at [877, 306] on div "Copy" at bounding box center [901, 313] width 48 height 15
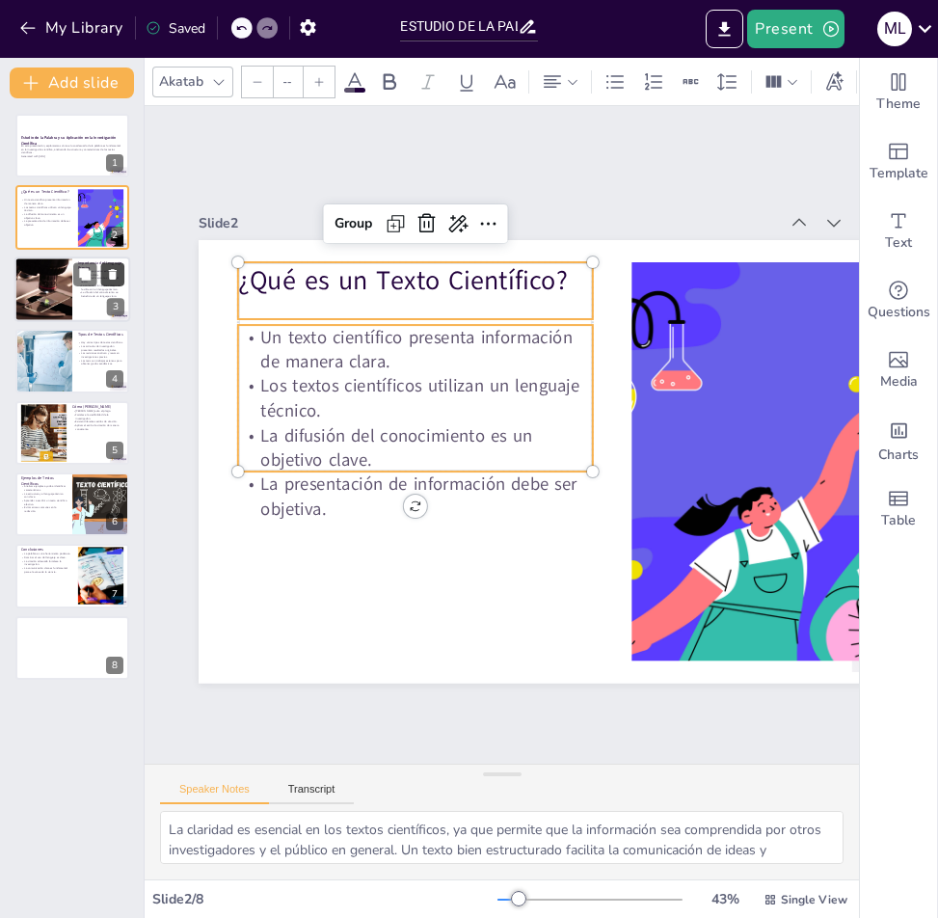
click at [109, 284] on button at bounding box center [112, 273] width 23 height 23
